Goal: Task Accomplishment & Management: Manage account settings

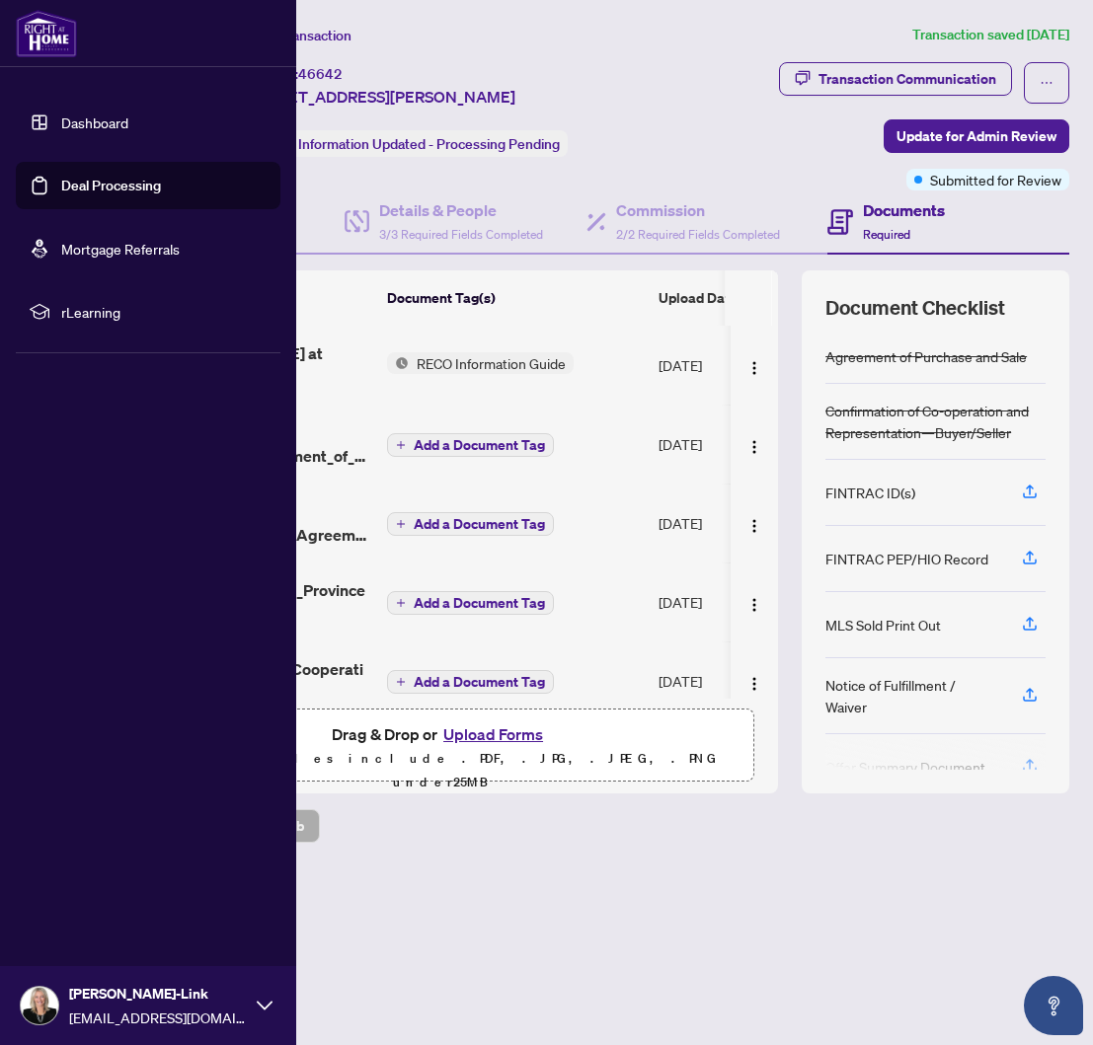
click at [95, 184] on link "Deal Processing" at bounding box center [111, 186] width 100 height 18
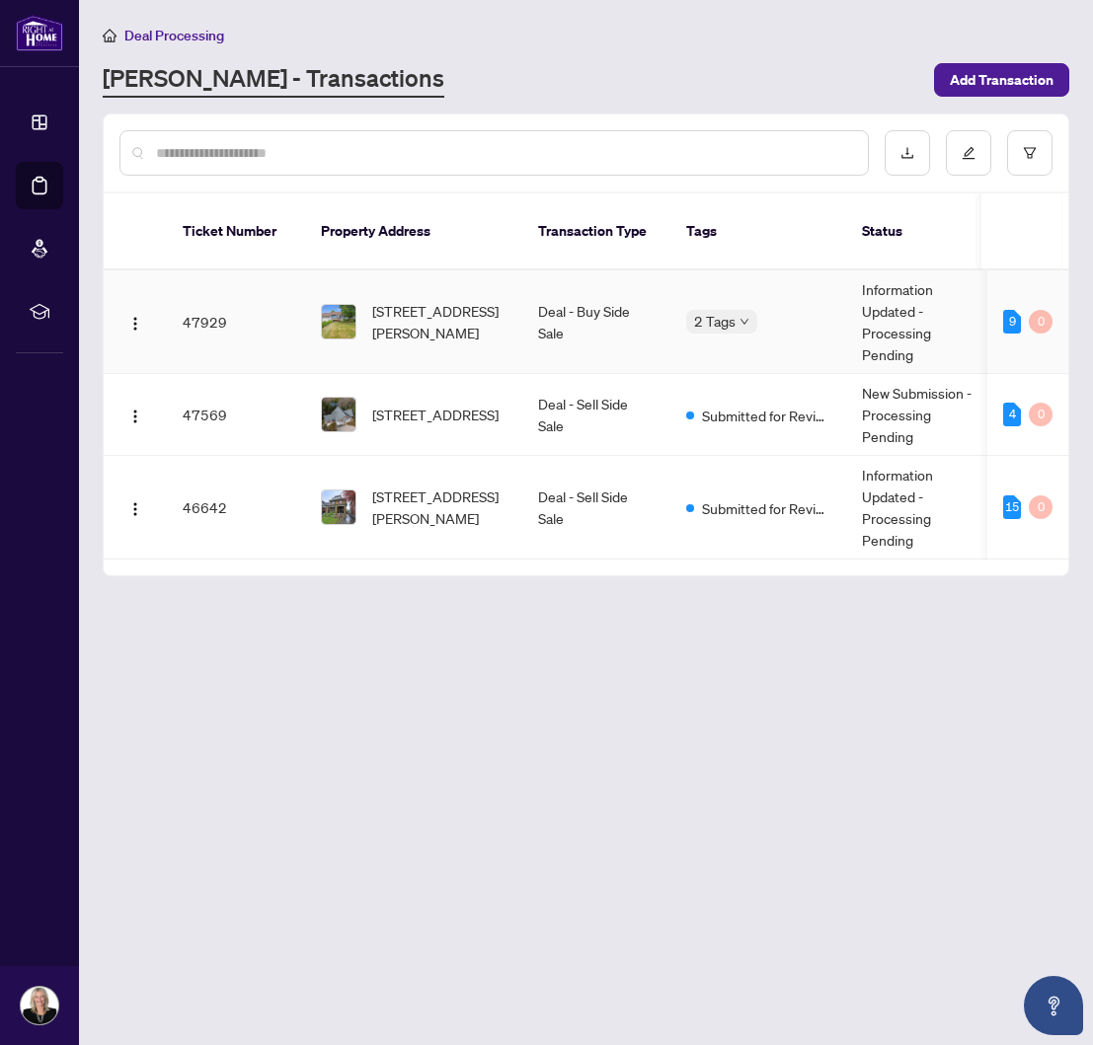
click at [331, 305] on img at bounding box center [339, 322] width 34 height 34
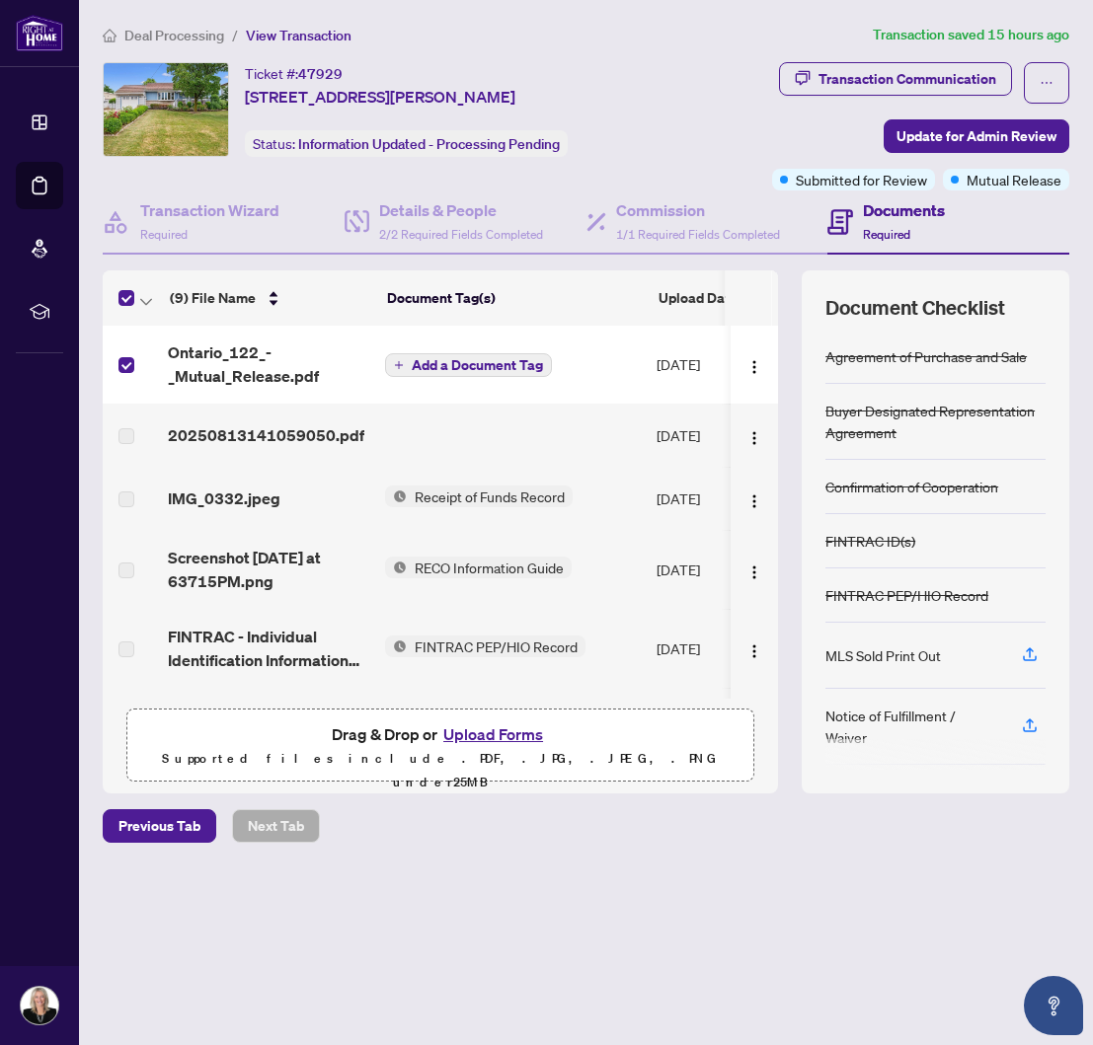
scroll to position [0, 2]
click at [748, 375] on img "button" at bounding box center [754, 367] width 16 height 16
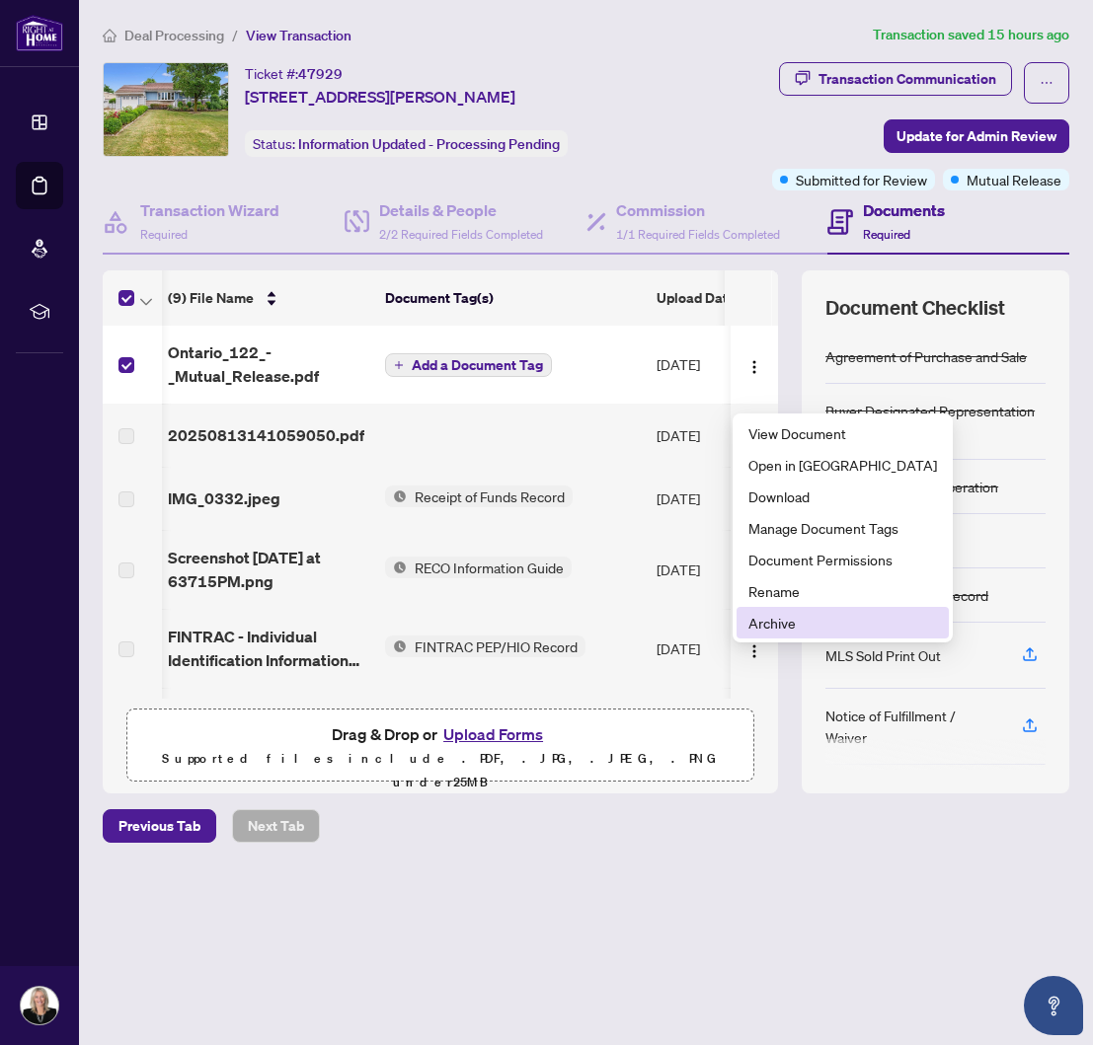
click at [758, 625] on span "Archive" at bounding box center [842, 623] width 189 height 22
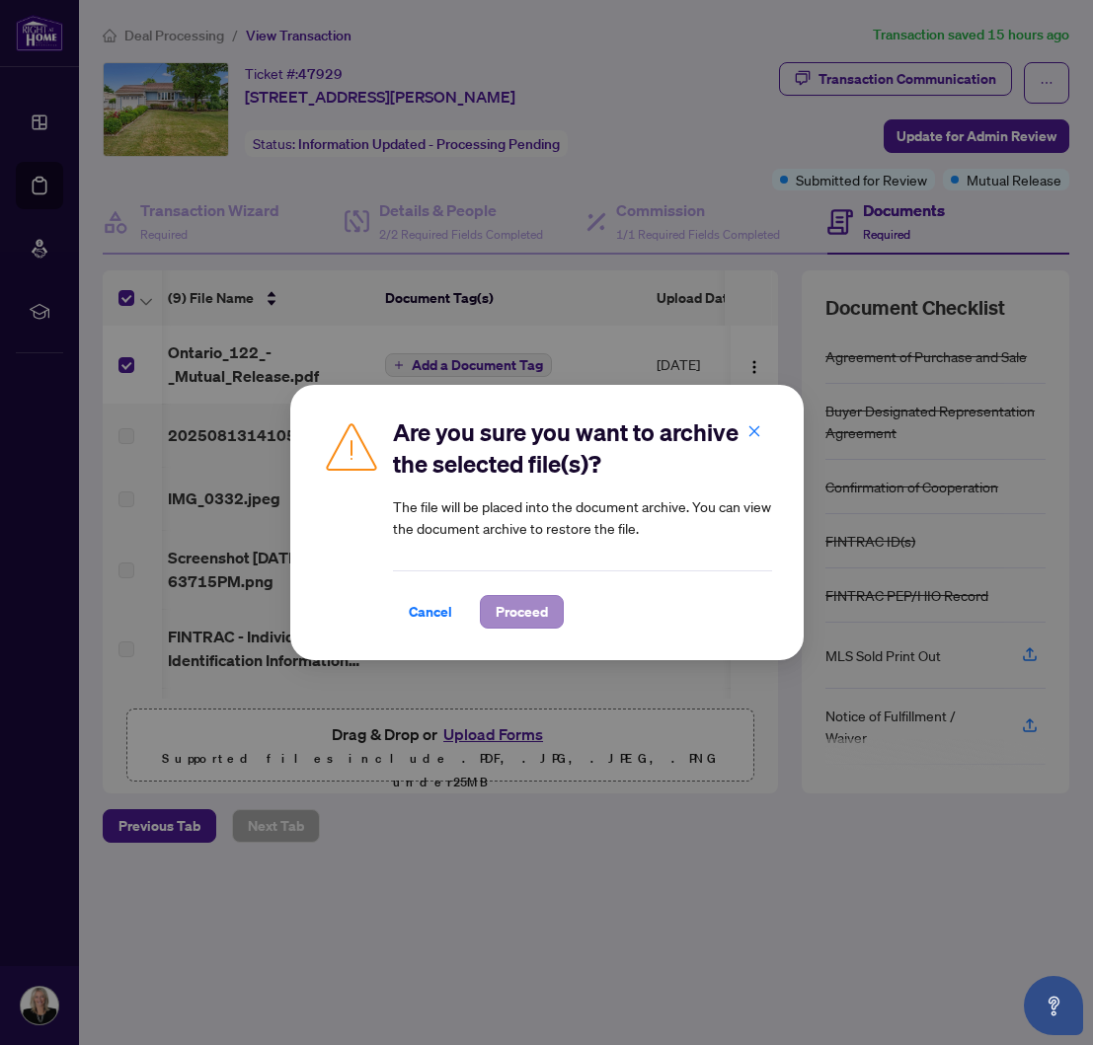
click at [530, 609] on span "Proceed" at bounding box center [522, 612] width 52 height 32
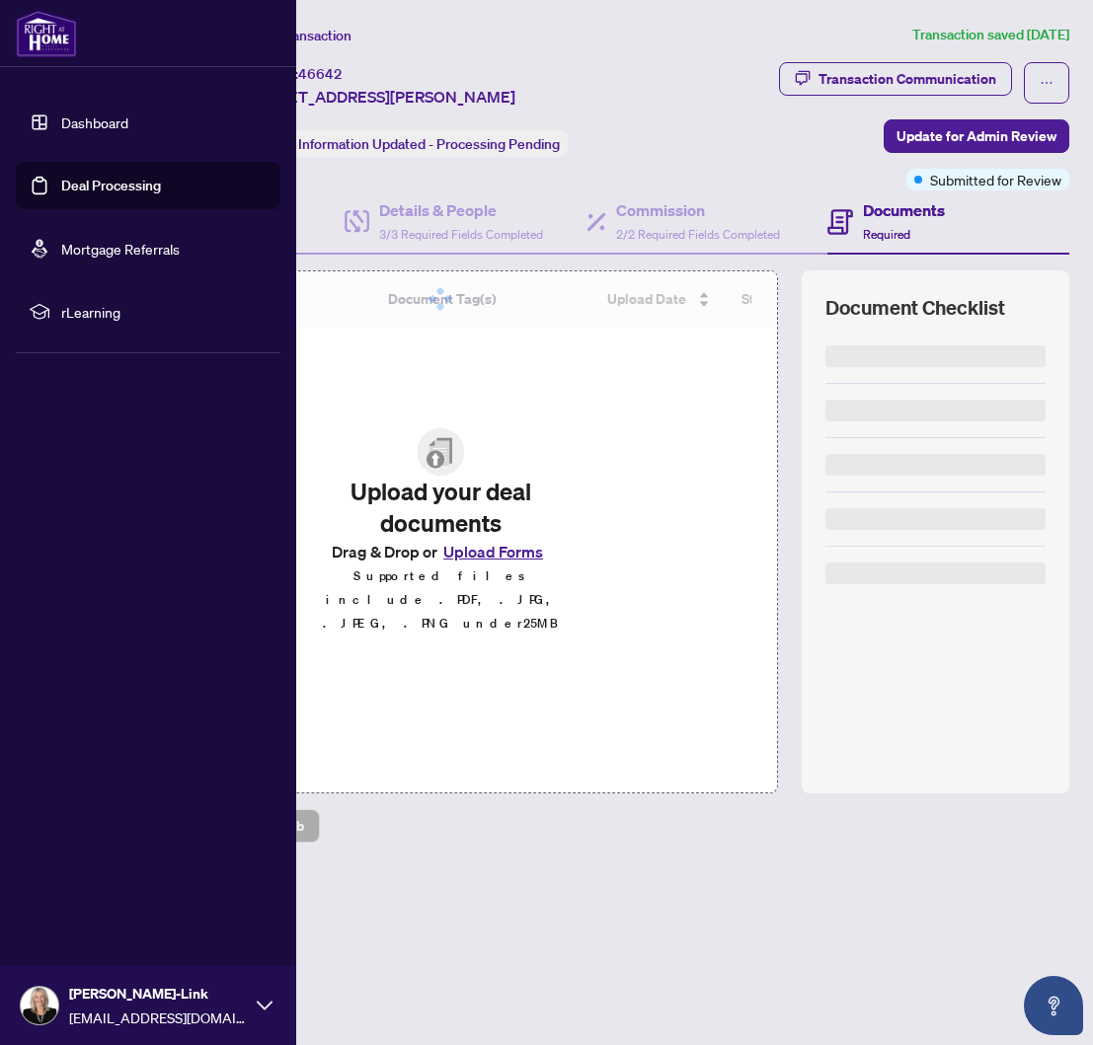
click at [61, 120] on link "Dashboard" at bounding box center [94, 123] width 67 height 18
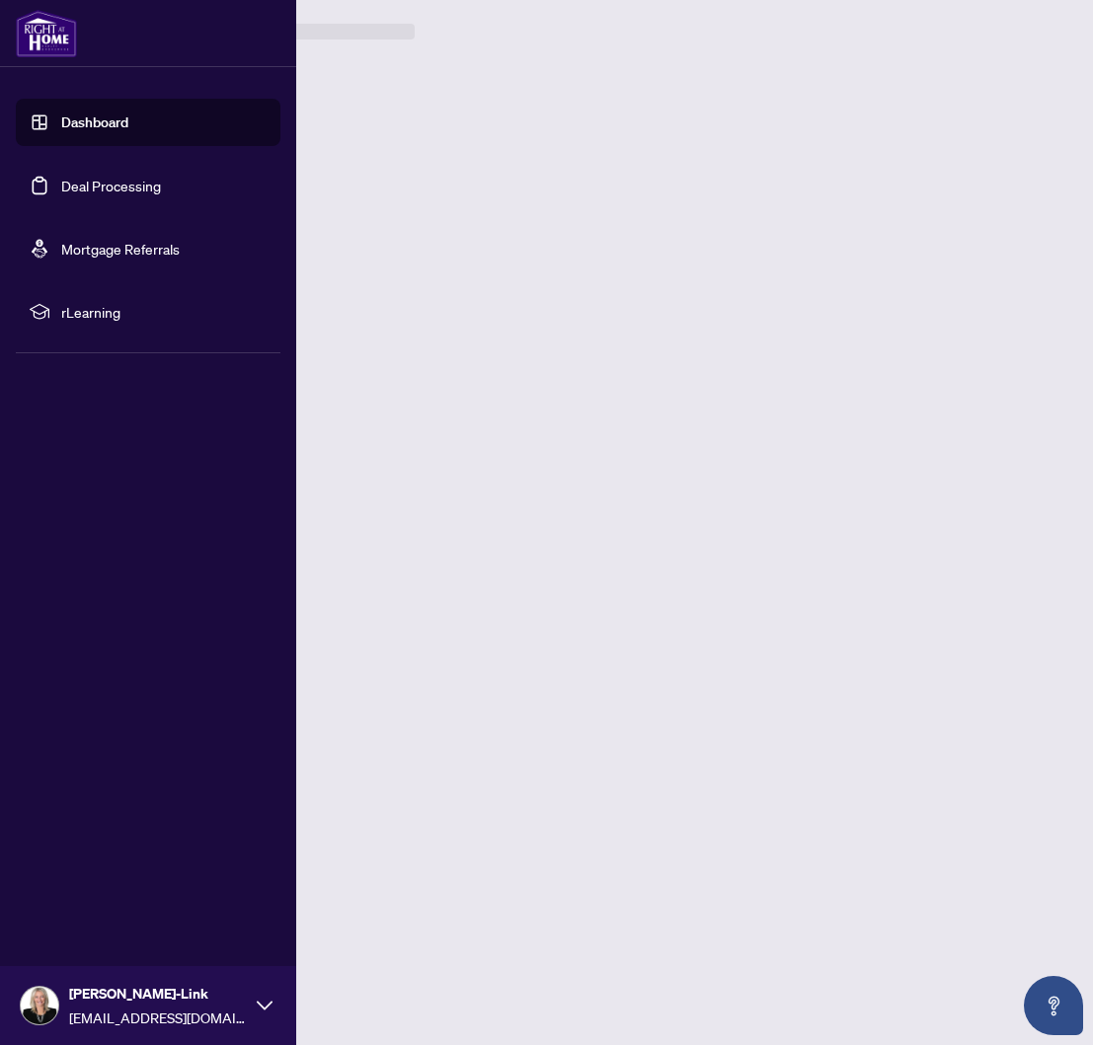
click at [61, 181] on link "Deal Processing" at bounding box center [111, 186] width 100 height 18
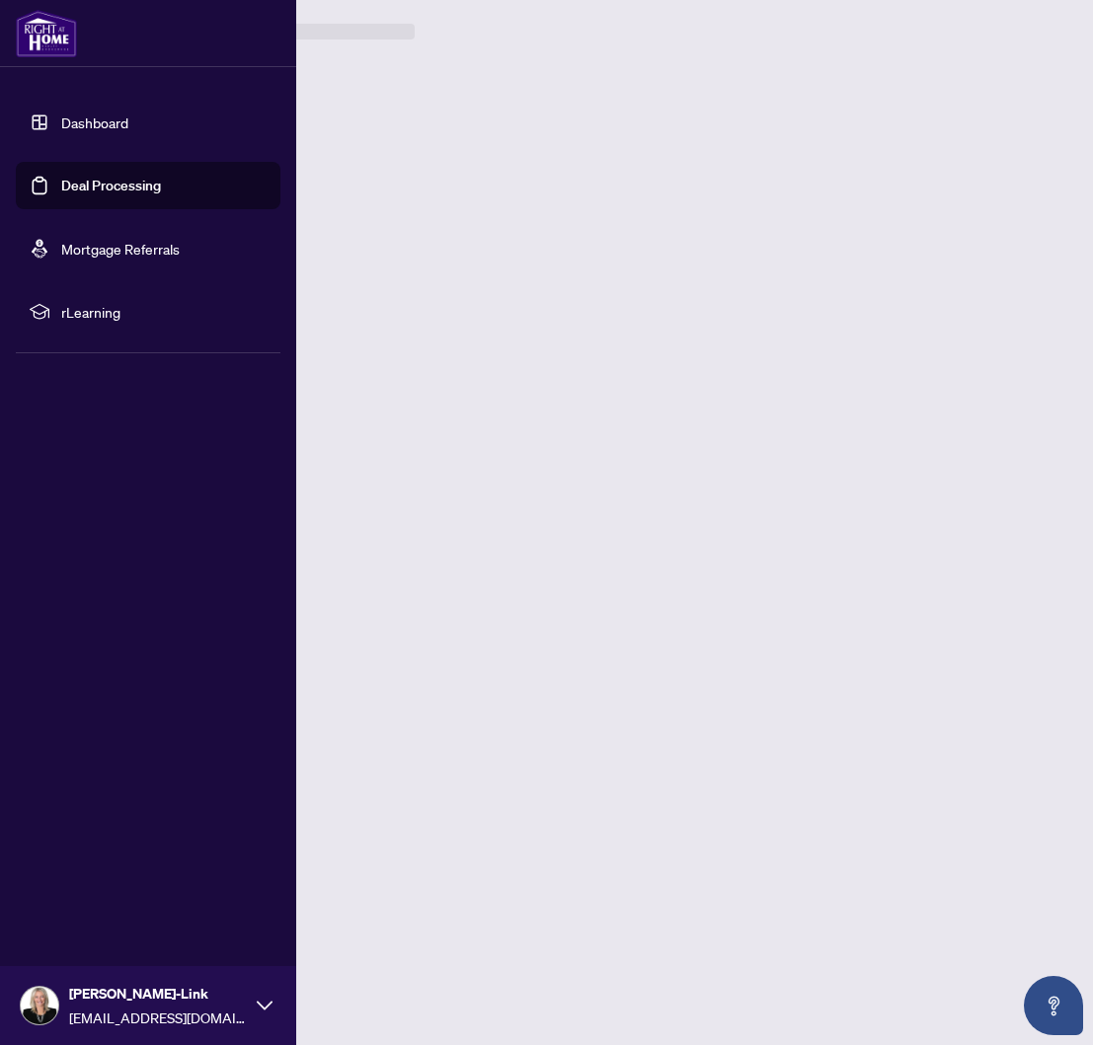
click at [70, 184] on link "Deal Processing" at bounding box center [111, 186] width 100 height 18
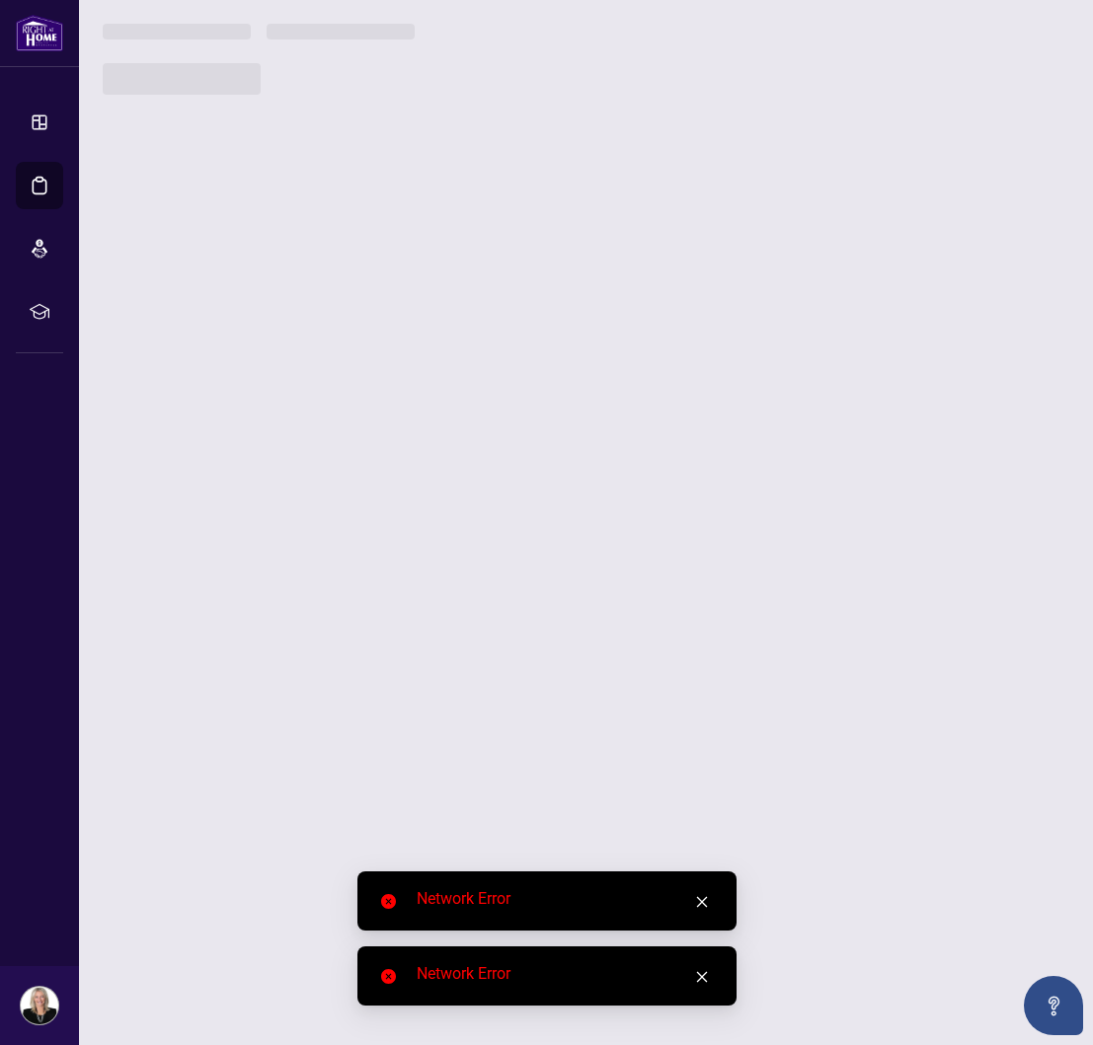
click at [699, 903] on icon "close" at bounding box center [702, 902] width 14 height 14
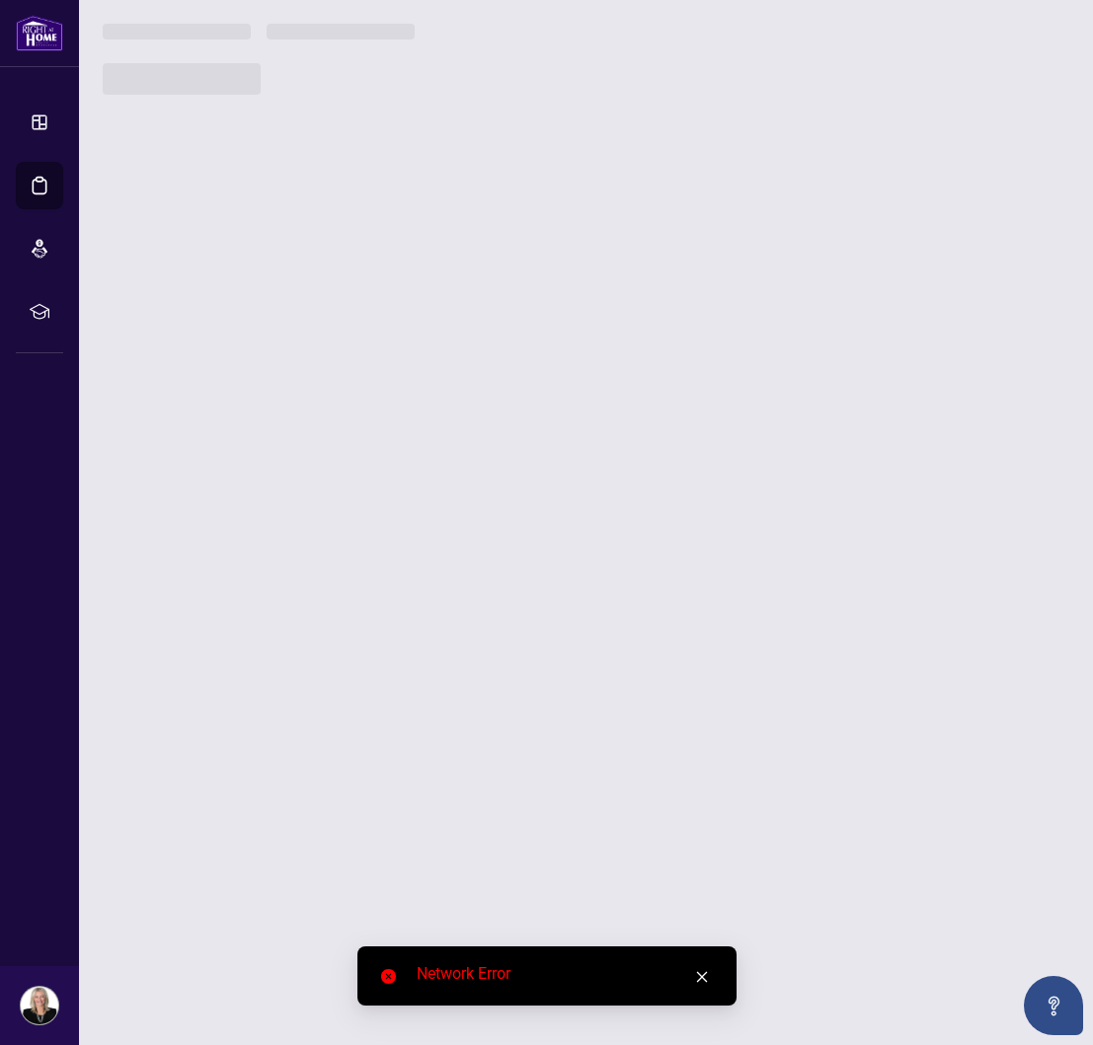
click at [707, 972] on icon "close" at bounding box center [702, 977] width 14 height 14
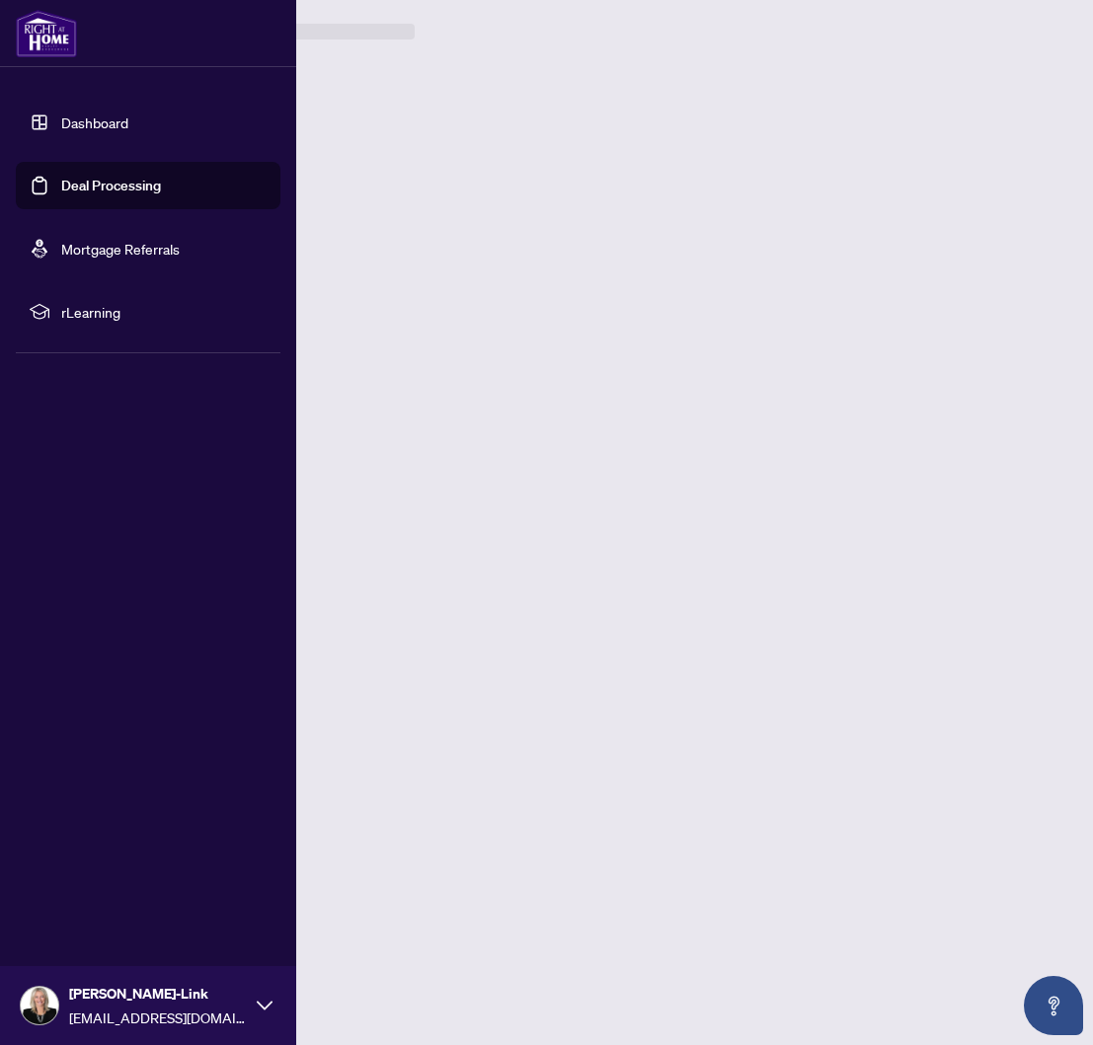
click at [84, 190] on link "Deal Processing" at bounding box center [111, 186] width 100 height 18
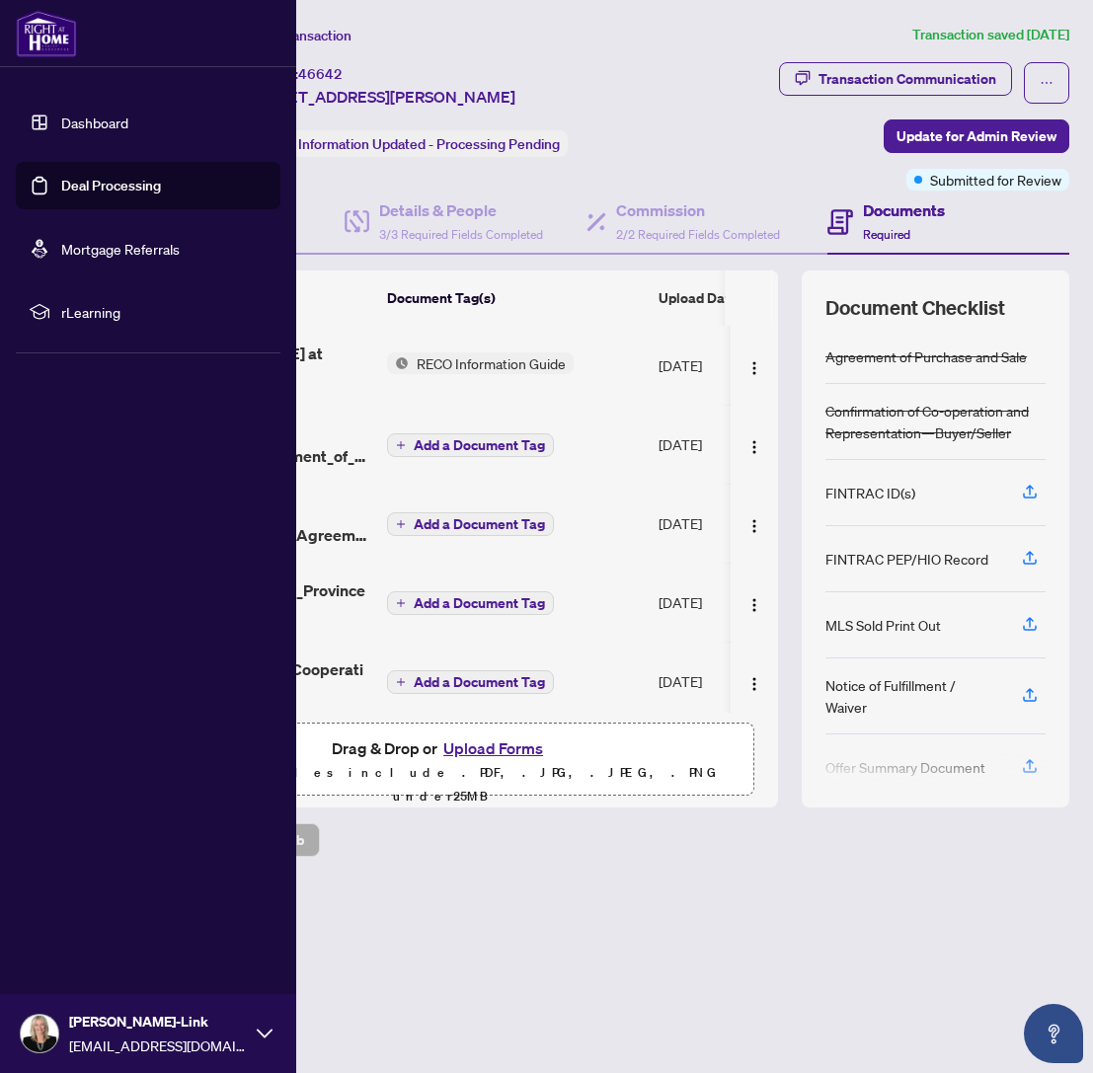
click at [76, 186] on link "Deal Processing" at bounding box center [111, 186] width 100 height 18
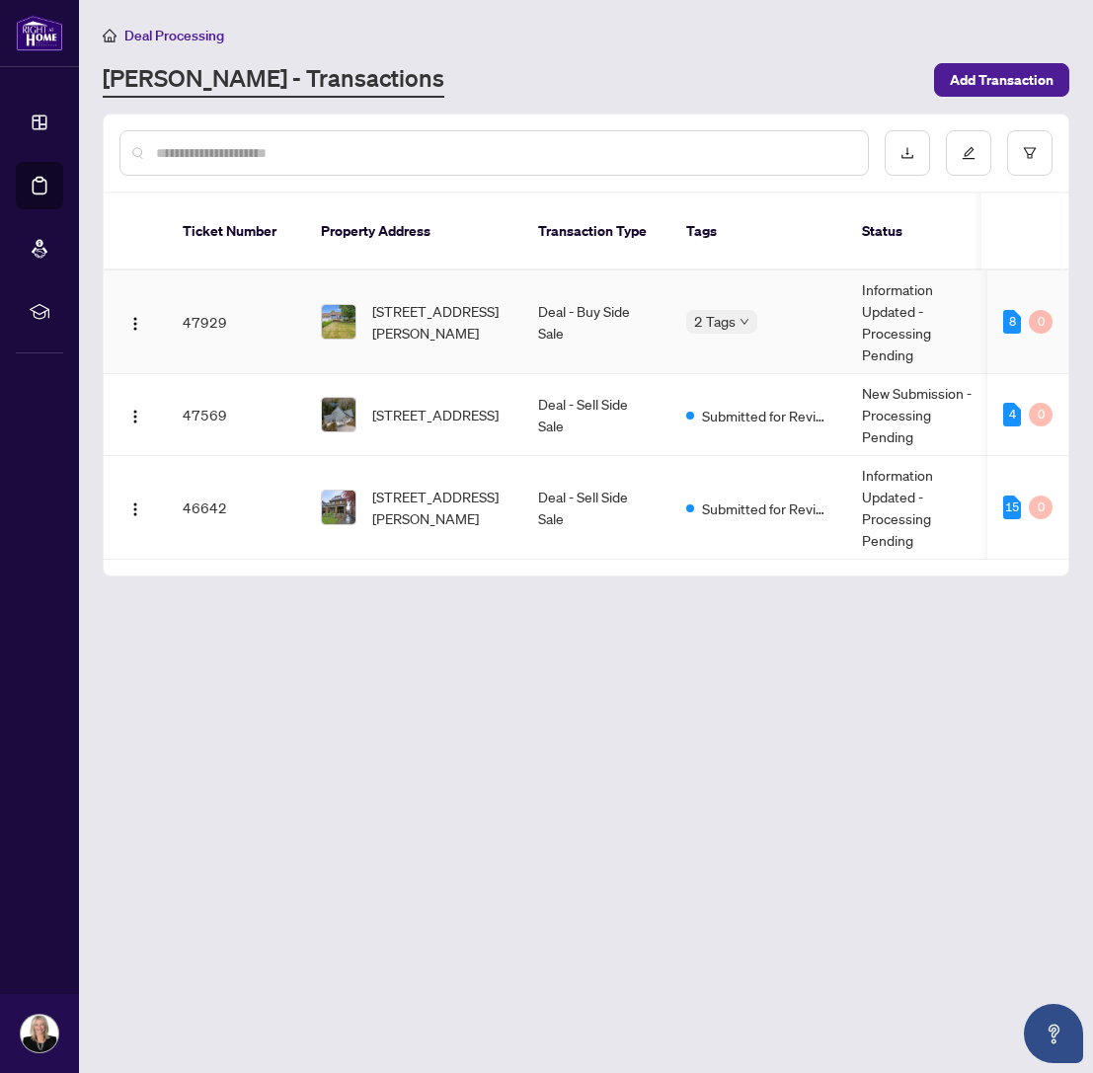
click at [329, 305] on img at bounding box center [339, 322] width 34 height 34
